Goal: Transaction & Acquisition: Purchase product/service

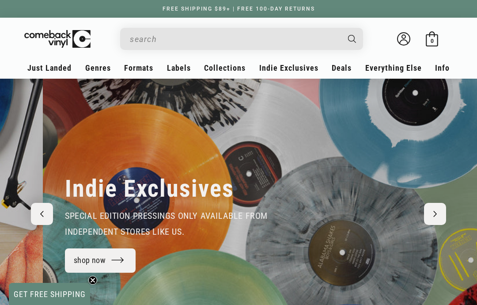
scroll to position [0, 477]
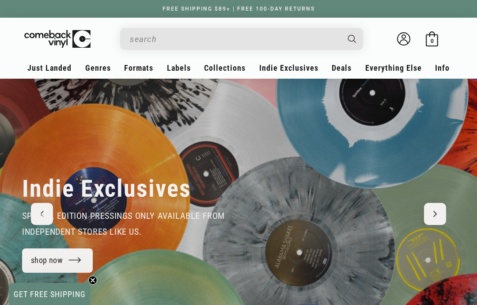
click at [395, 156] on link "Apparel" at bounding box center [409, 159] width 66 height 15
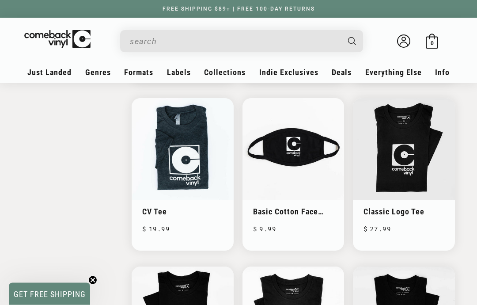
scroll to position [594, 0]
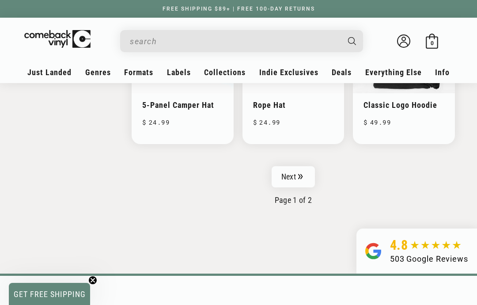
click at [295, 175] on link "Next" at bounding box center [293, 176] width 43 height 21
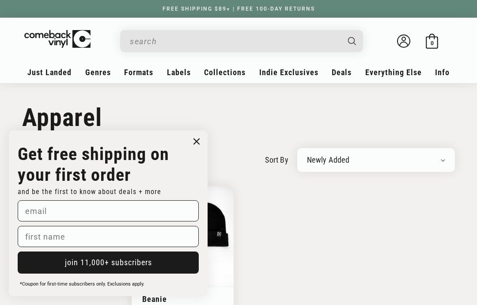
click at [203, 141] on circle "Close dialog" at bounding box center [197, 141] width 13 height 13
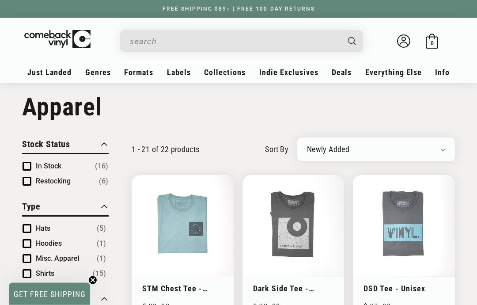
scroll to position [11, 0]
click at [176, 284] on link "STM Chest Tee - Unisex" at bounding box center [182, 288] width 81 height 9
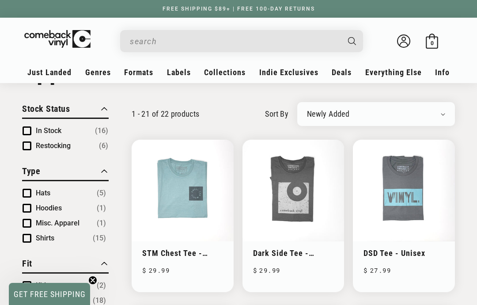
click at [8, 13] on div "FREE SHIPPING $89+ | FREE 100-DAY RETURNS" at bounding box center [238, 9] width 477 height 18
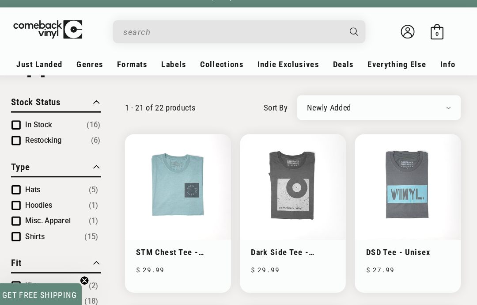
click at [268, 248] on link "Dark Side Tee - Unisex" at bounding box center [293, 252] width 81 height 9
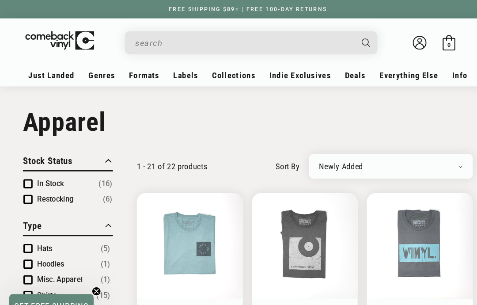
scroll to position [45, 0]
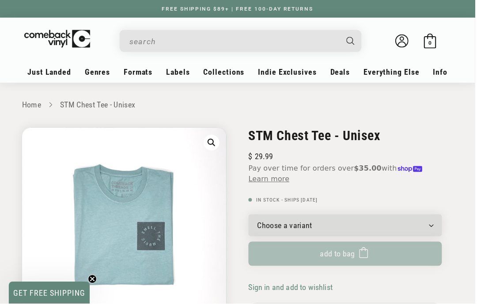
click at [15, 0] on div "FREE SHIPPING $89+ | FREE 100-DAY RETURNS" at bounding box center [238, 9] width 477 height 18
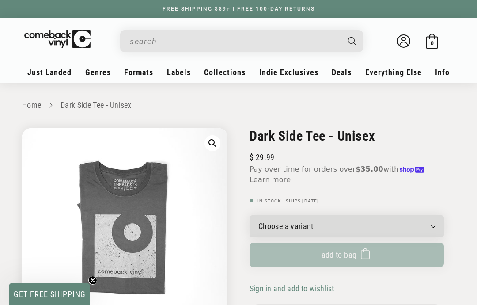
click at [63, 180] on img "Gallery Viewer" at bounding box center [125, 231] width 206 height 206
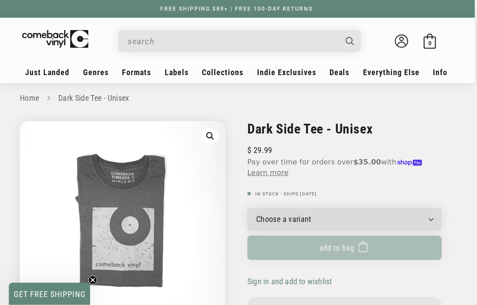
scroll to position [0, 2]
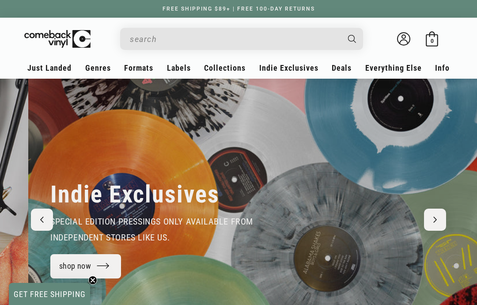
scroll to position [0, 477]
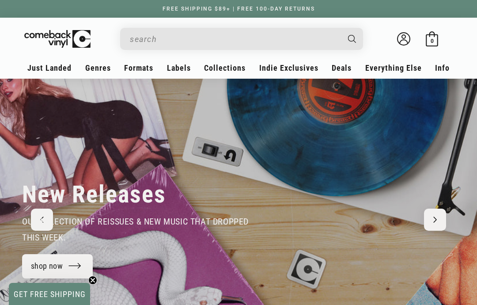
click at [387, 146] on link "Accessories" at bounding box center [409, 144] width 66 height 15
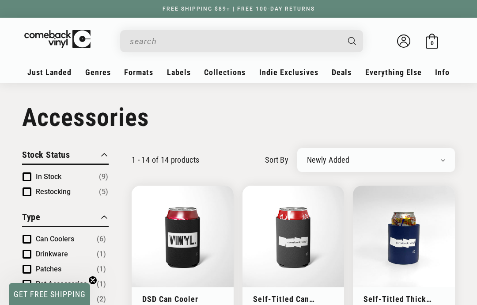
click at [394, 182] on link "Record Supplies" at bounding box center [409, 179] width 66 height 15
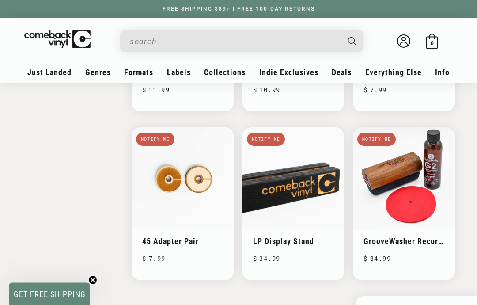
scroll to position [396, 0]
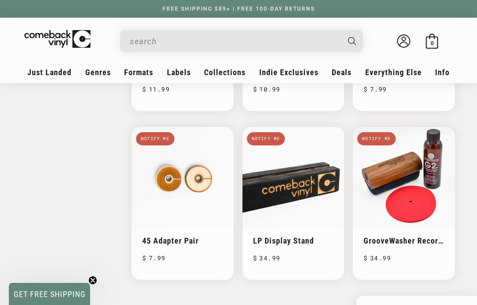
click at [388, 160] on link "Apparel" at bounding box center [409, 164] width 66 height 15
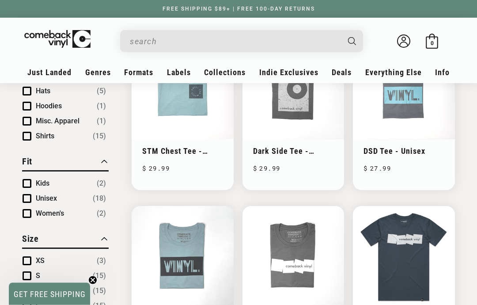
scroll to position [148, 0]
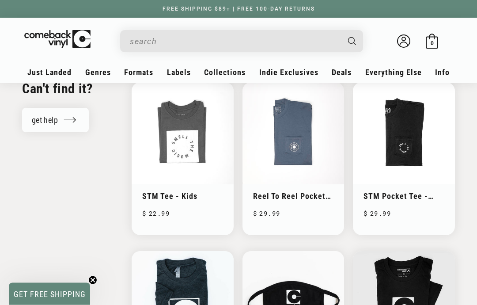
scroll to position [441, 0]
click at [289, 191] on link "Reel To Reel Pocket Tee - Unisex" at bounding box center [293, 195] width 81 height 9
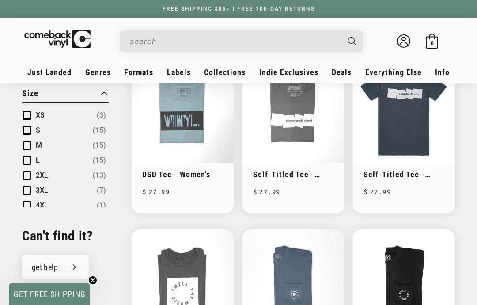
scroll to position [292, 0]
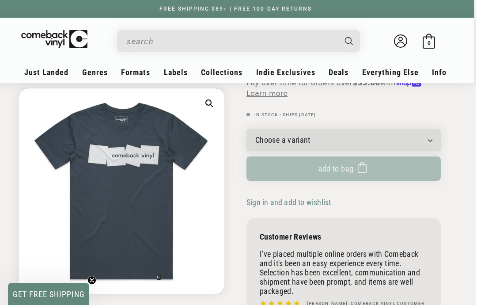
scroll to position [0, 2]
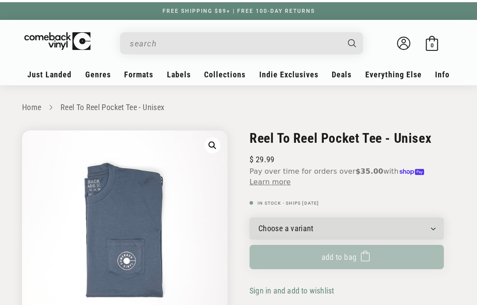
scroll to position [-2, 0]
